Goal: Navigation & Orientation: Find specific page/section

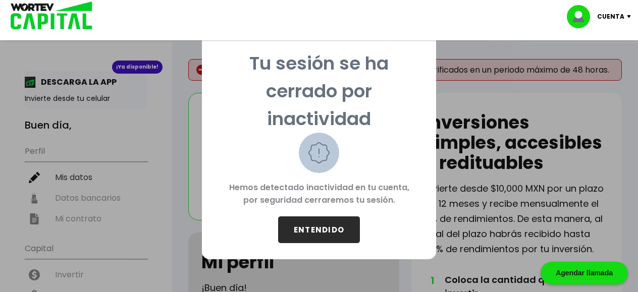
click at [318, 233] on button "ENTENDIDO" at bounding box center [319, 229] width 82 height 27
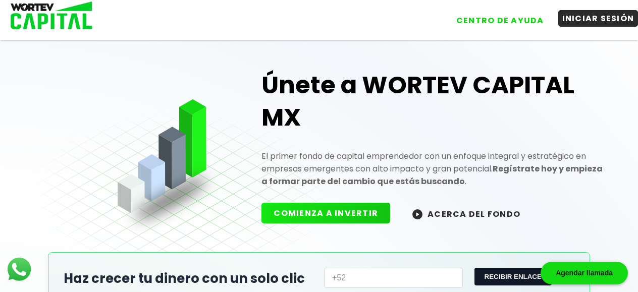
click at [570, 22] on button "INICIAR SESIÓN" at bounding box center [598, 18] width 80 height 17
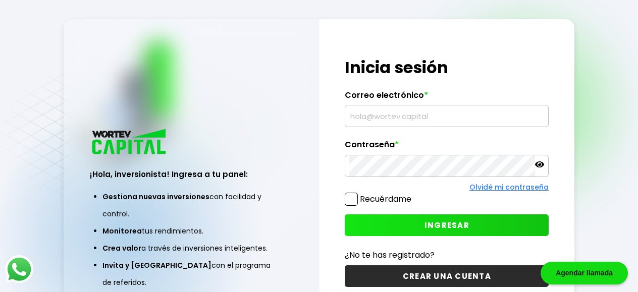
type input "[EMAIL_ADDRESS][DOMAIN_NAME]"
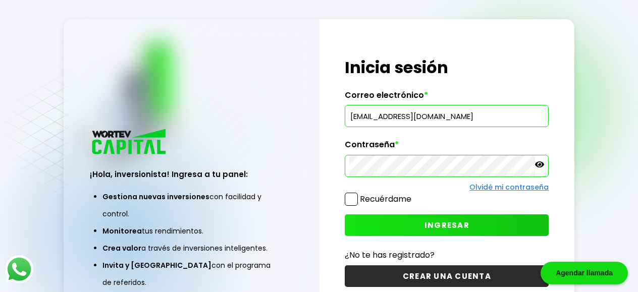
click at [448, 236] on button "INGRESAR" at bounding box center [447, 225] width 204 height 22
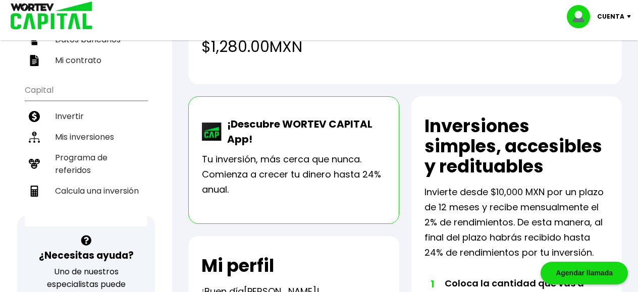
scroll to position [128, 0]
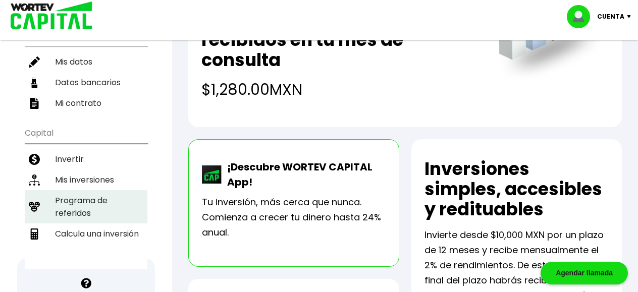
click at [75, 196] on li "Programa de referidos" at bounding box center [86, 206] width 123 height 33
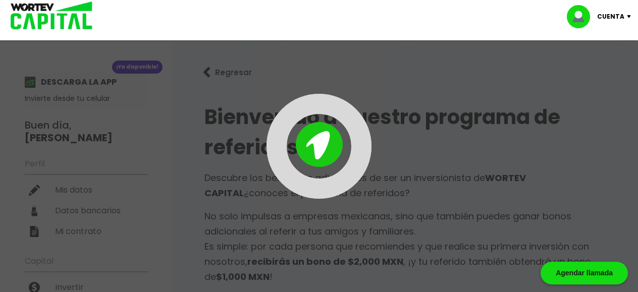
type input "[URL][DOMAIN_NAME]"
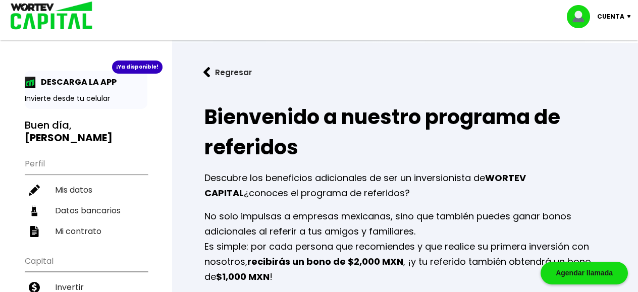
checkbox input "true"
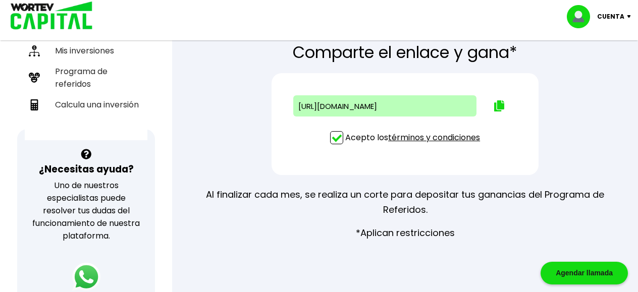
scroll to position [214, 0]
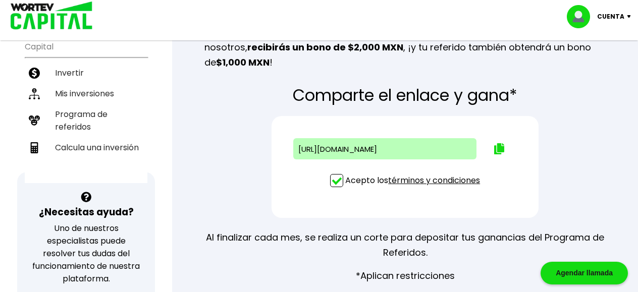
click at [429, 181] on link "términos y condiciones" at bounding box center [434, 181] width 92 height 12
